Goal: Task Accomplishment & Management: Complete application form

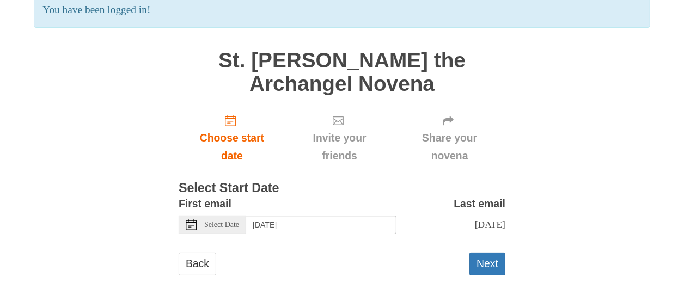
scroll to position [194, 0]
click at [487, 255] on button "Next" at bounding box center [487, 264] width 36 height 22
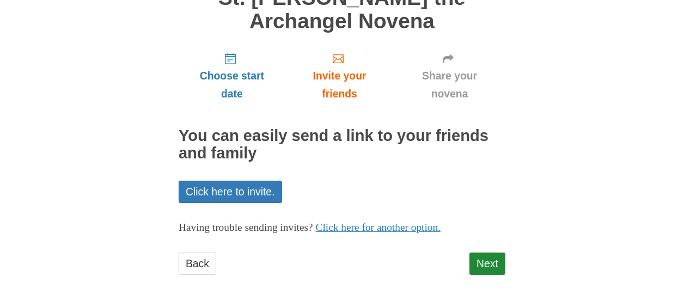
scroll to position [221, 0]
click at [496, 253] on link "Next" at bounding box center [487, 264] width 36 height 22
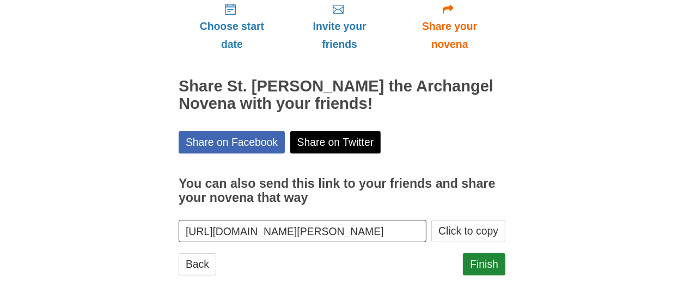
scroll to position [258, 0]
click at [496, 257] on link "Finish" at bounding box center [484, 264] width 42 height 22
